Goal: Browse casually

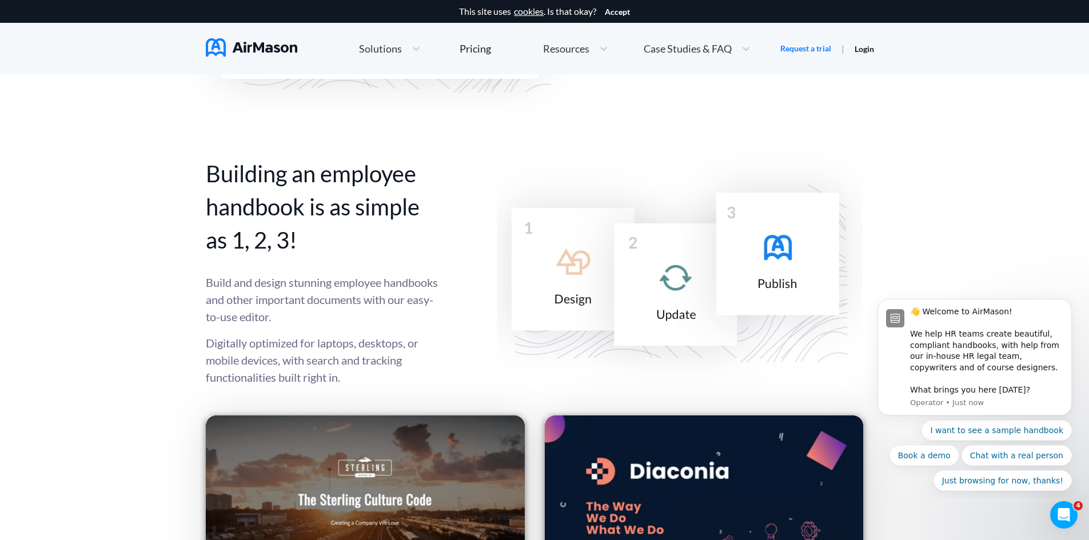
scroll to position [1429, 0]
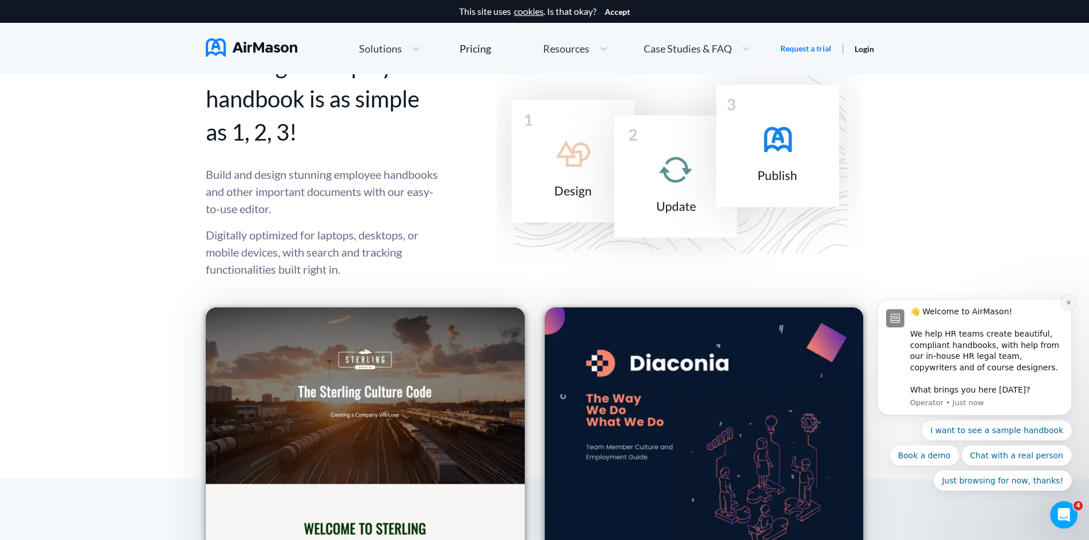
click at [1071, 304] on icon "Dismiss notification" at bounding box center [1069, 303] width 6 height 6
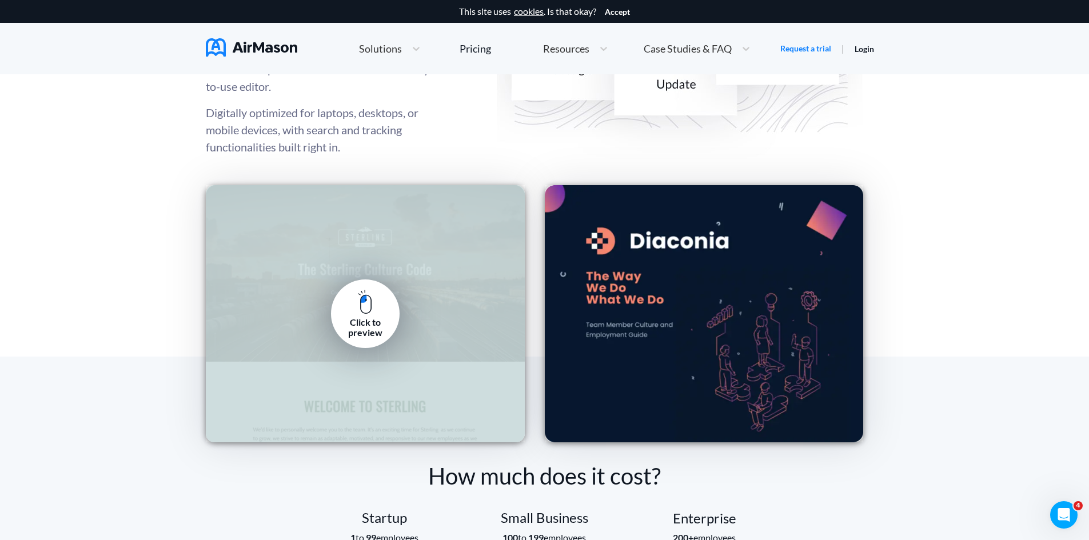
scroll to position [1551, 0]
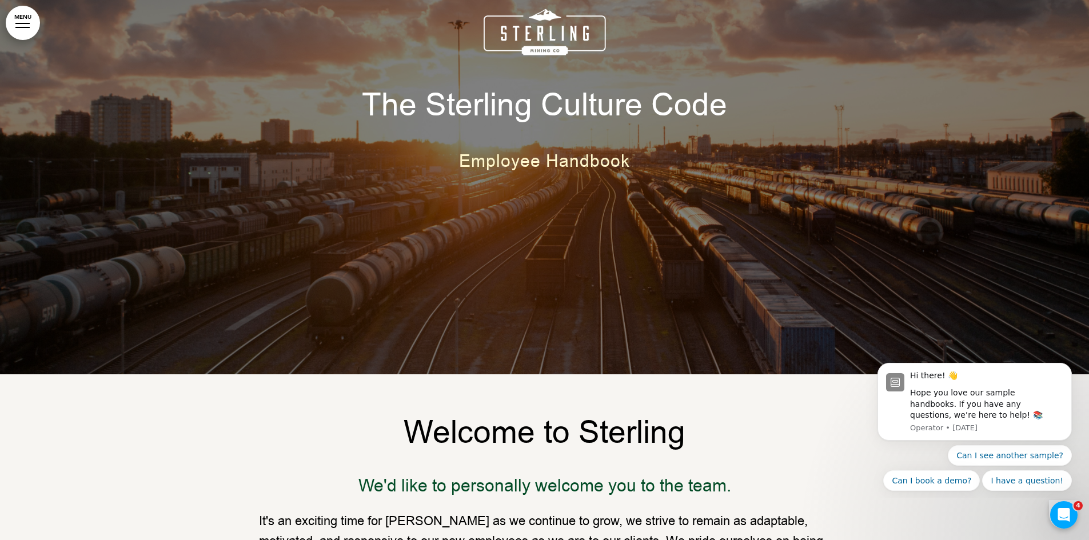
scroll to position [172, 0]
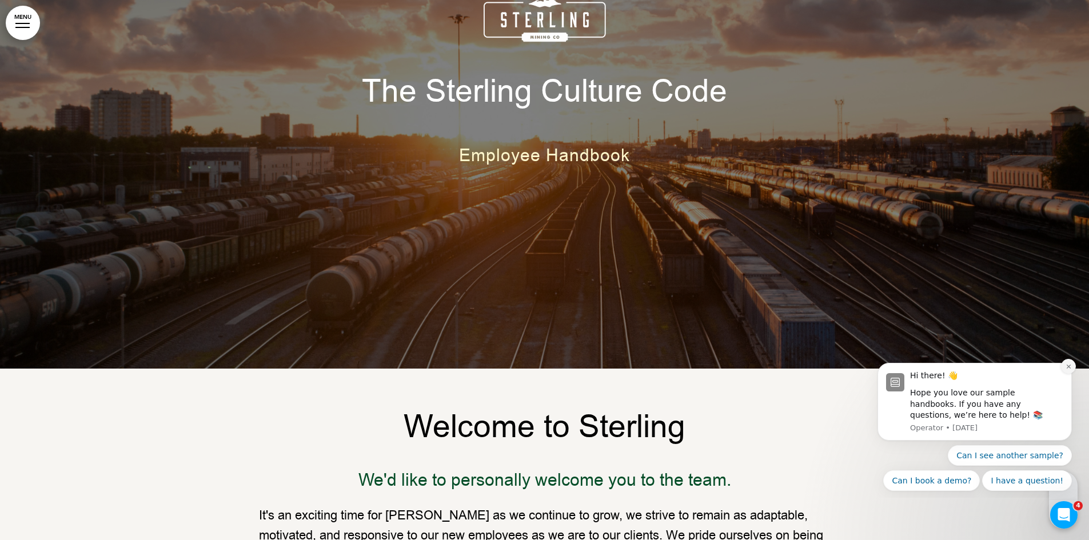
click at [1070, 368] on icon "Dismiss notification" at bounding box center [1068, 367] width 4 height 4
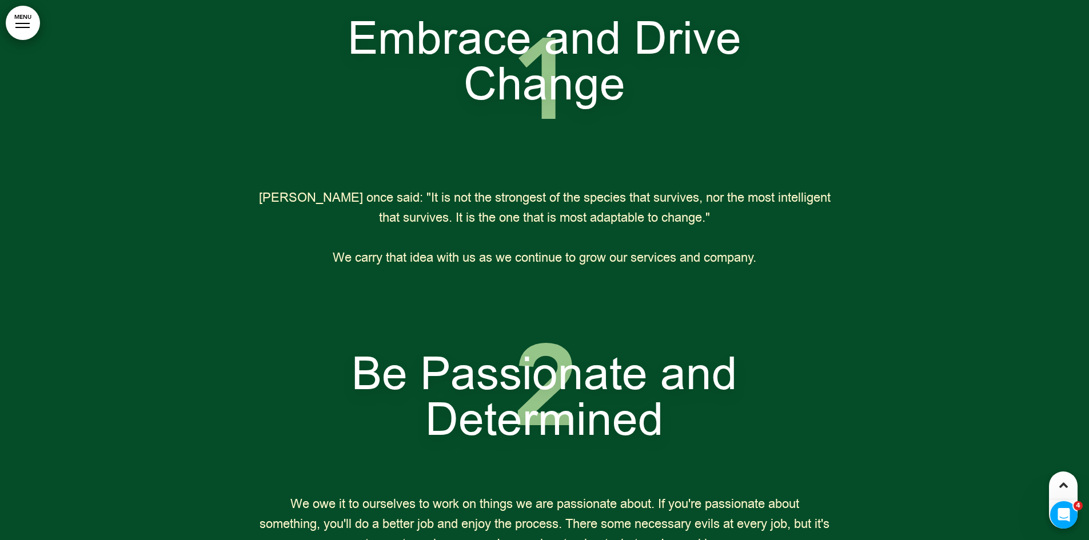
scroll to position [1429, 0]
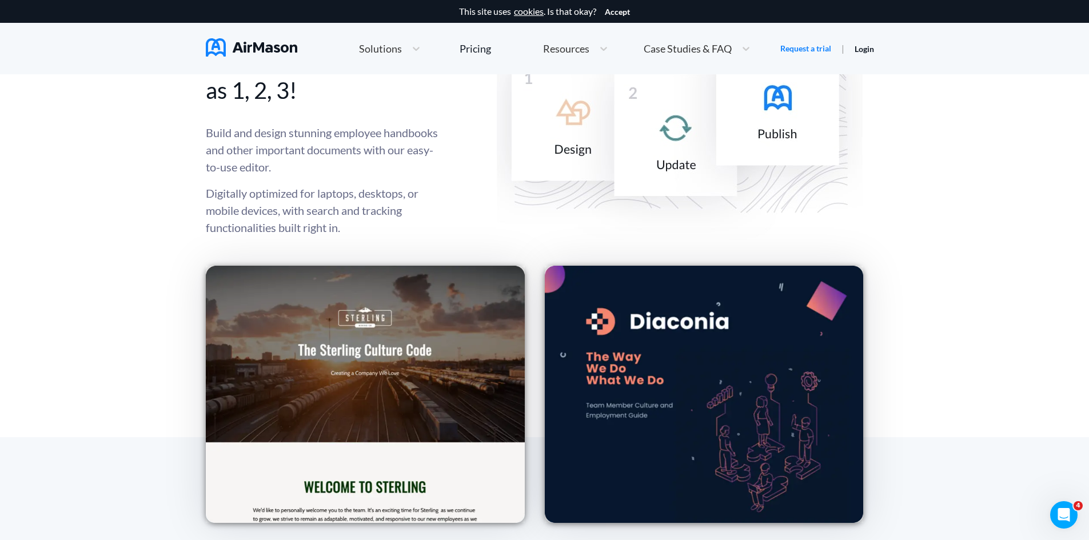
scroll to position [1500, 0]
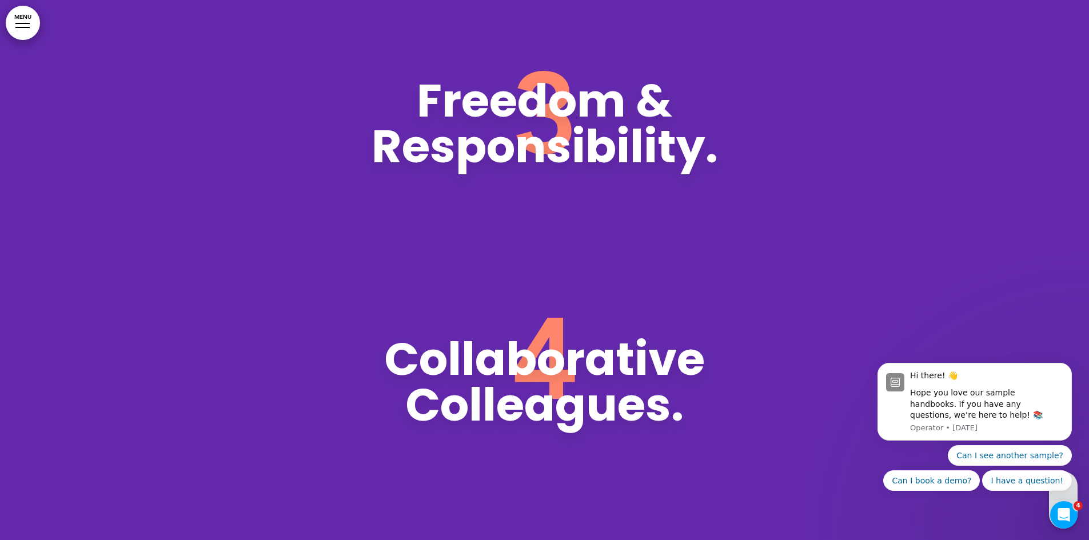
scroll to position [4452, 0]
